Goal: Navigation & Orientation: Go to known website

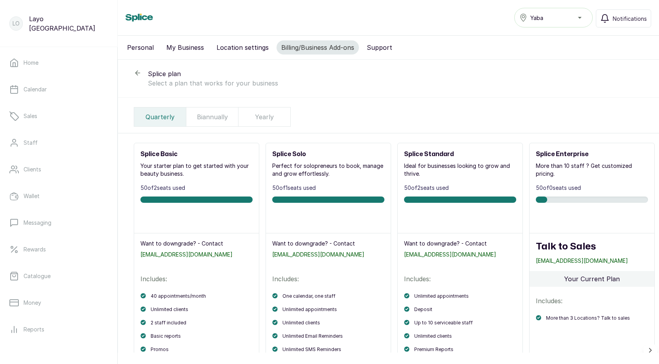
click at [470, 83] on p "Select a plan that works for your business" at bounding box center [395, 82] width 495 height 9
click at [41, 61] on link "Home" at bounding box center [58, 63] width 105 height 22
